Goal: Find specific page/section: Locate a particular part of the current website

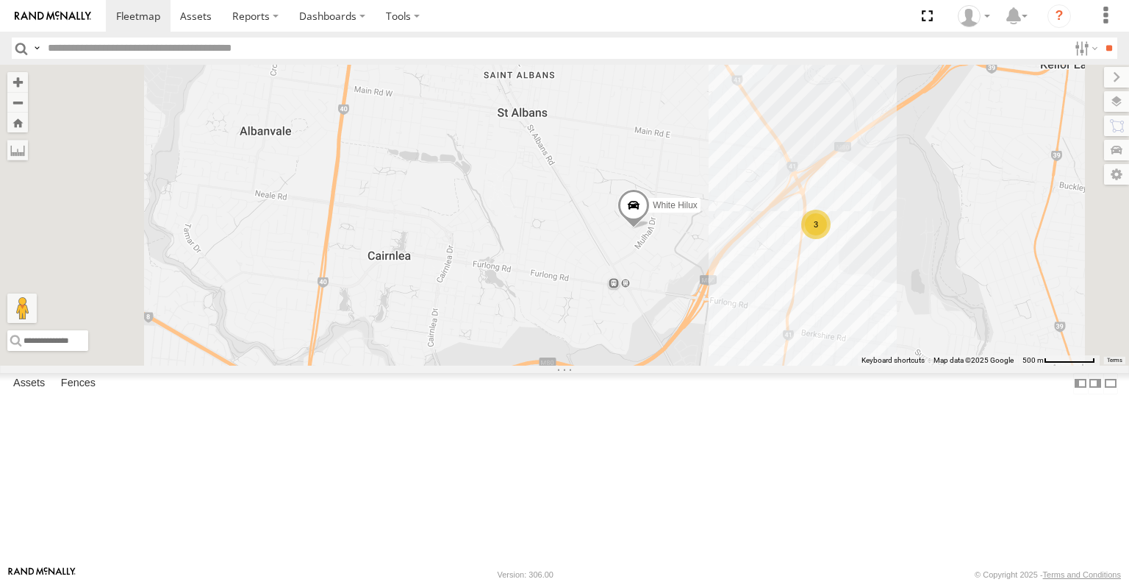
click at [650, 229] on span at bounding box center [634, 209] width 32 height 40
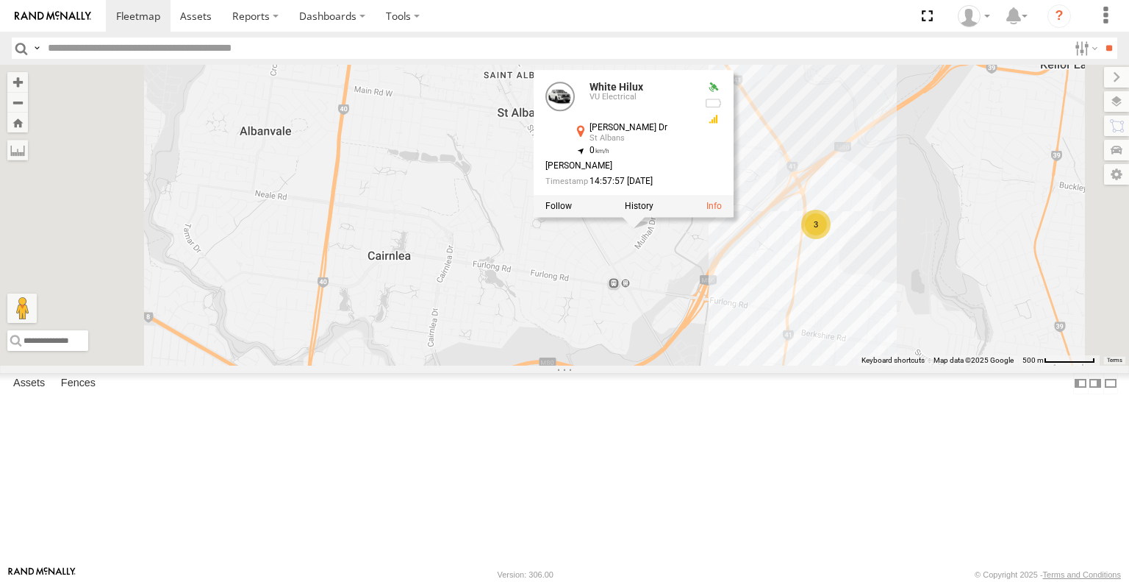
click at [864, 343] on div "Cleaner Wagon #1 White Hilux 3 White Hilux VU Electrical [PERSON_NAME] Dr [GEOG…" at bounding box center [564, 215] width 1129 height 300
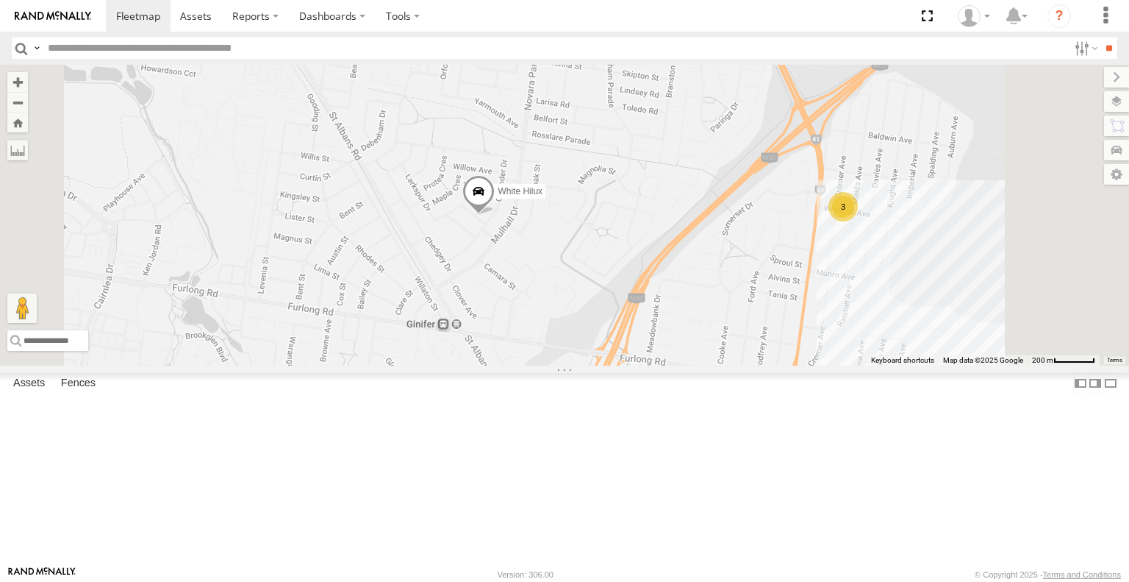
click at [858, 221] on div "3" at bounding box center [843, 206] width 29 height 29
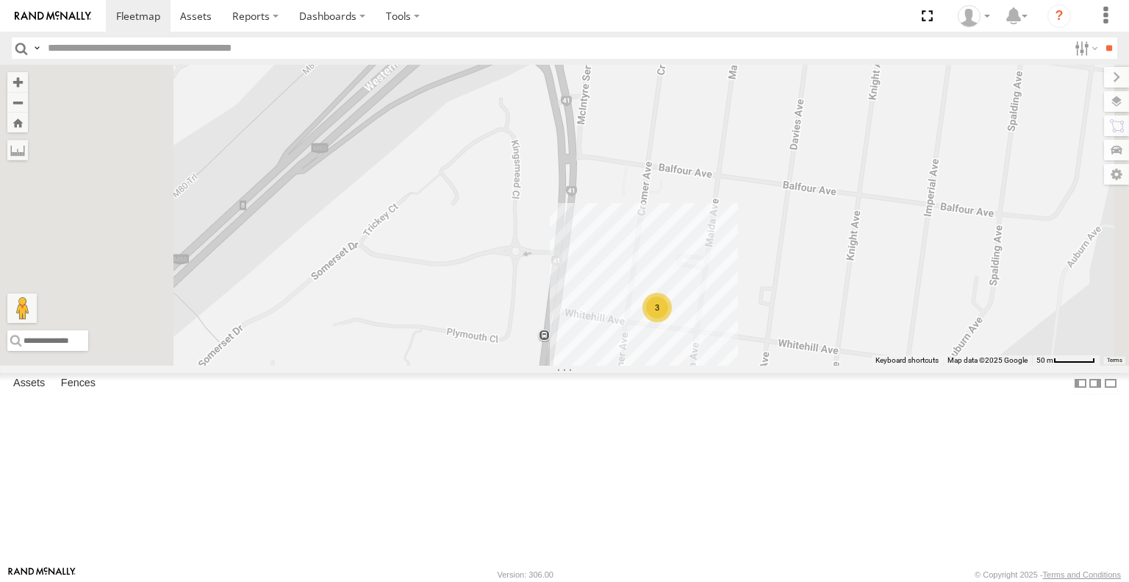
click at [725, 365] on div "Cleaner Wagon #1 White Hilux 3" at bounding box center [564, 215] width 1129 height 300
